Goal: Obtain resource: Download file/media

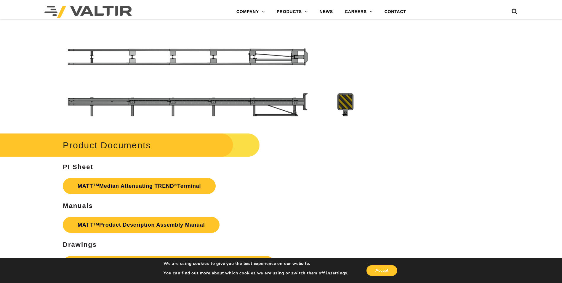
scroll to position [1973, 0]
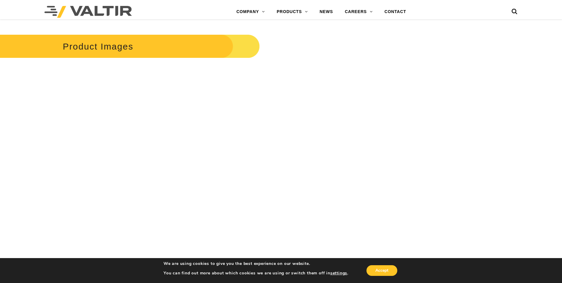
scroll to position [777, 0]
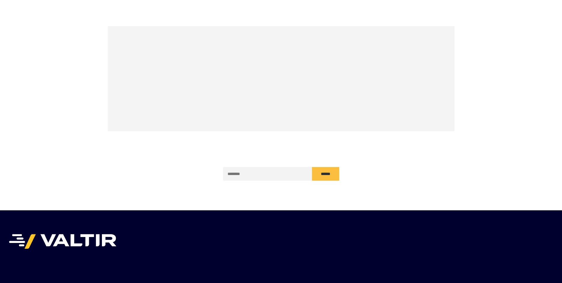
scroll to position [9, 0]
